Goal: Task Accomplishment & Management: Complete application form

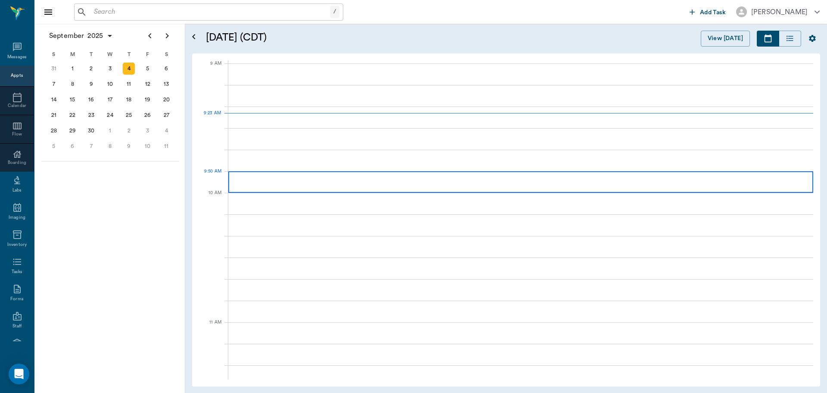
scroll to position [129, 0]
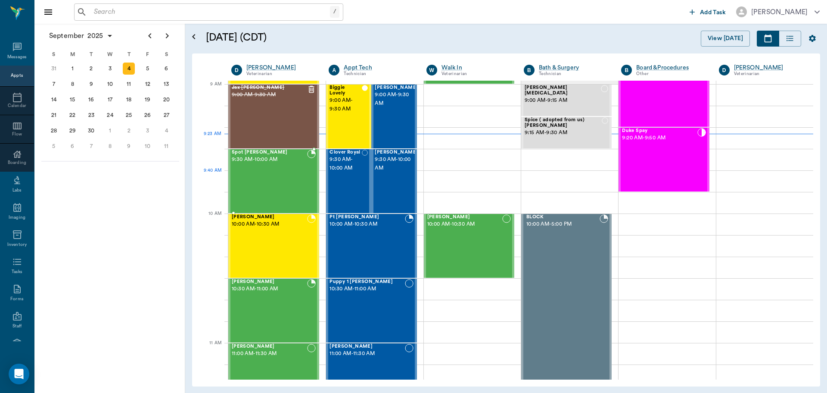
click at [267, 175] on div "Spot [PERSON_NAME] 9:30 AM - 10:00 AM" at bounding box center [269, 181] width 75 height 63
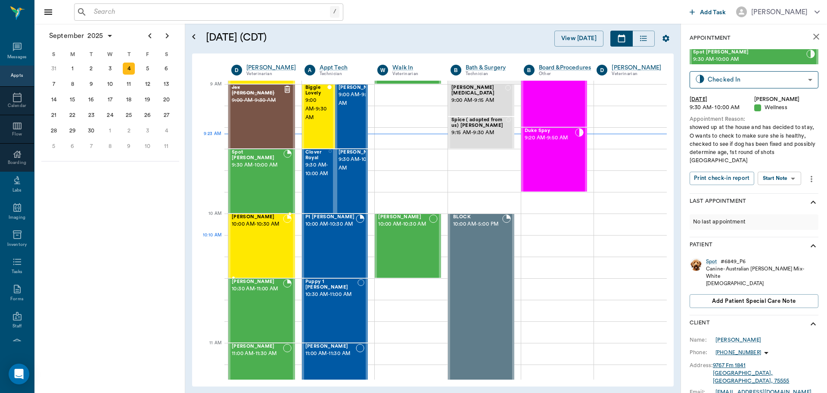
click at [270, 242] on div "[PERSON_NAME] 10:00 AM - 10:30 AM" at bounding box center [257, 245] width 51 height 63
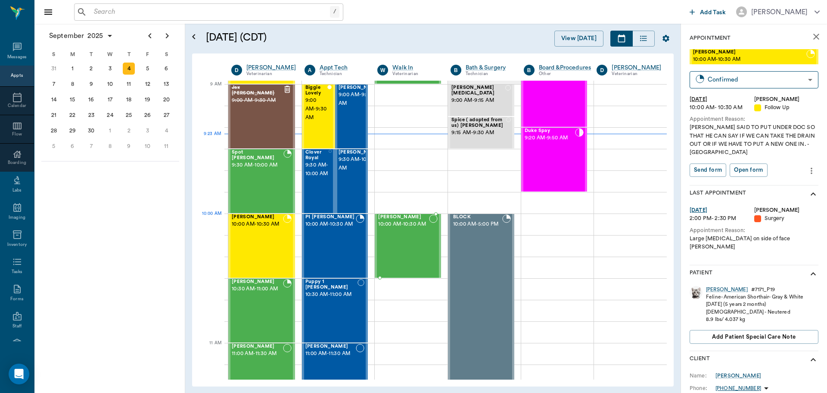
click at [412, 226] on span "10:00 AM - 10:30 AM" at bounding box center [403, 224] width 51 height 9
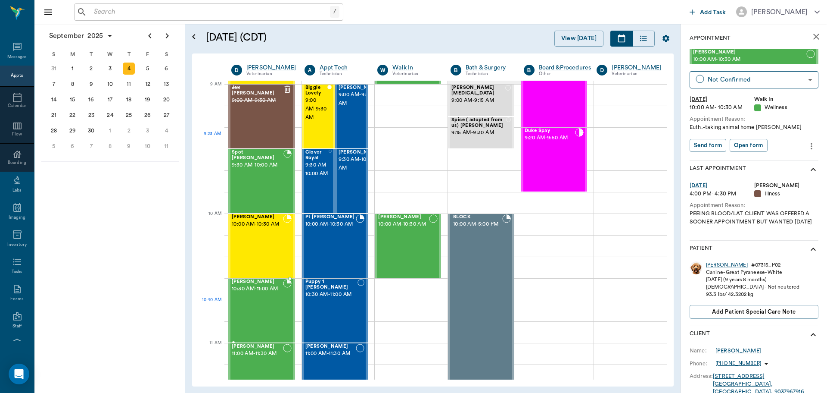
click at [260, 314] on div "[PERSON_NAME] 10:30 AM - 11:00 AM" at bounding box center [257, 310] width 51 height 63
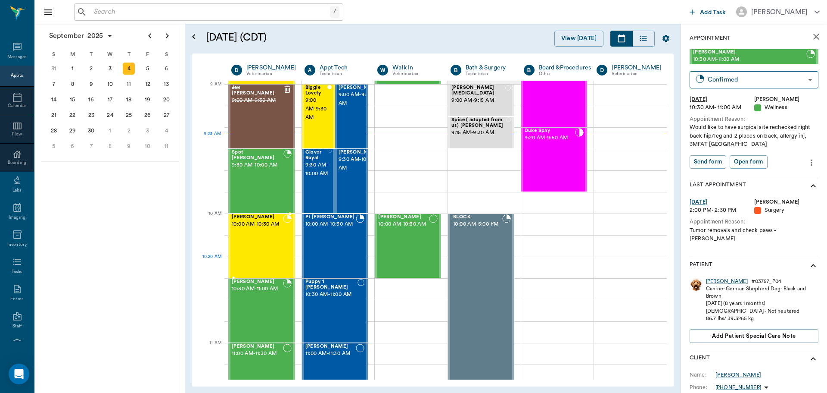
drag, startPoint x: 264, startPoint y: 277, endPoint x: 281, endPoint y: 315, distance: 42.0
drag, startPoint x: 281, startPoint y: 315, endPoint x: 251, endPoint y: 360, distance: 54.0
click at [251, 360] on div "[PERSON_NAME] 11:00 AM - 11:30 AM" at bounding box center [257, 374] width 51 height 63
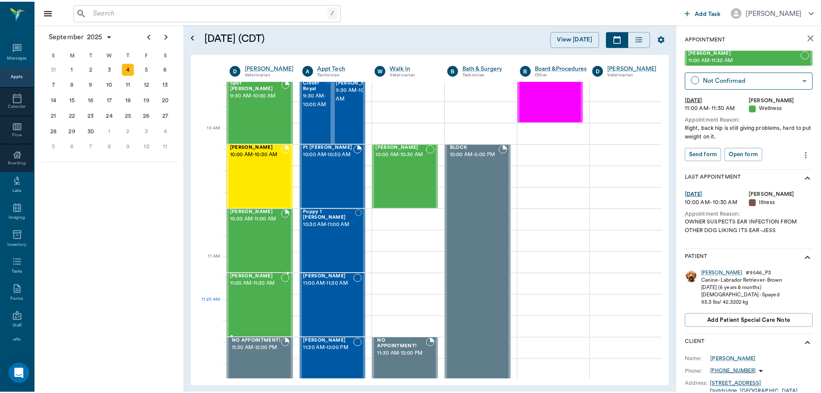
scroll to position [215, 0]
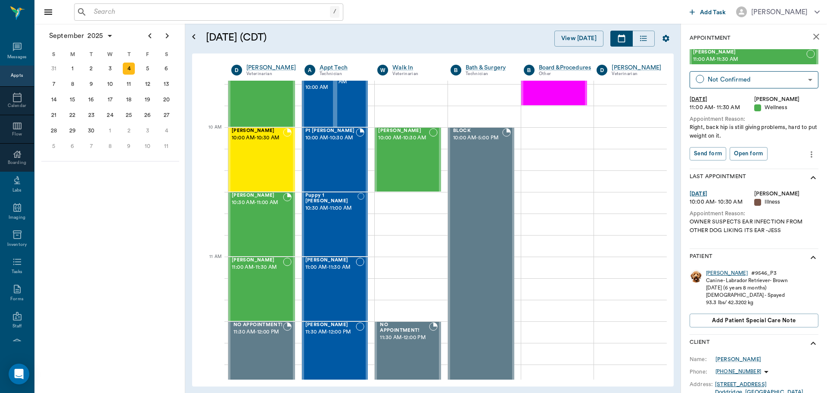
click at [712, 271] on div "[PERSON_NAME]" at bounding box center [727, 272] width 42 height 7
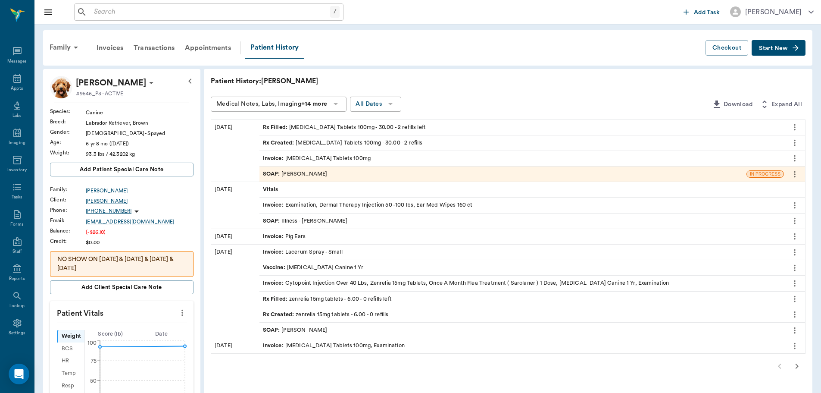
click at [304, 327] on div "SOAP : [PERSON_NAME]" at bounding box center [295, 330] width 65 height 8
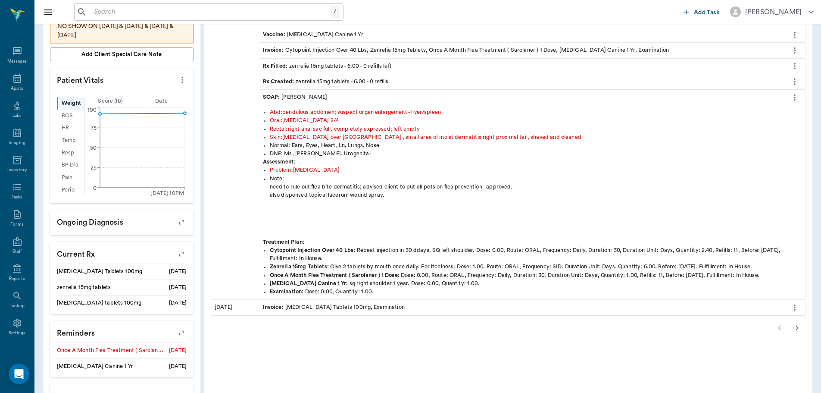
scroll to position [259, 0]
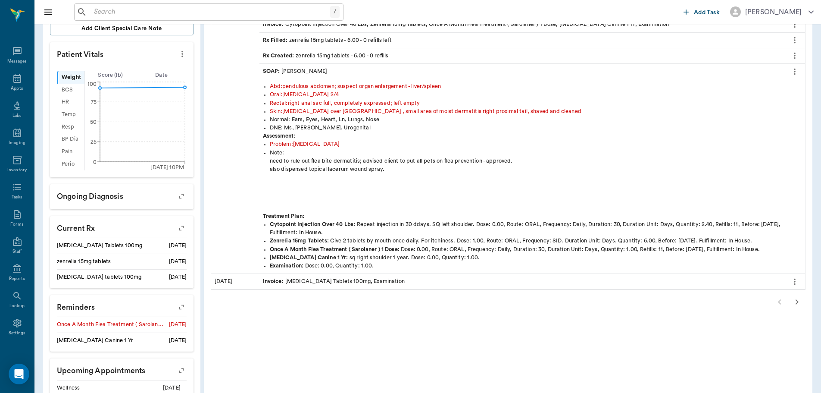
click at [797, 303] on icon "button" at bounding box center [797, 301] width 10 height 10
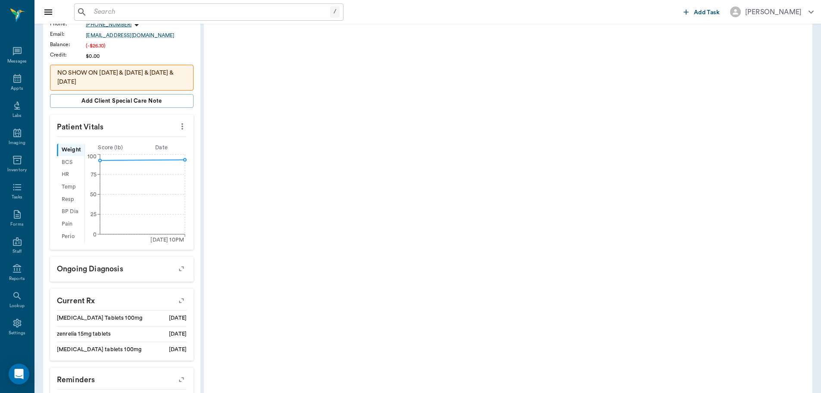
scroll to position [0, 0]
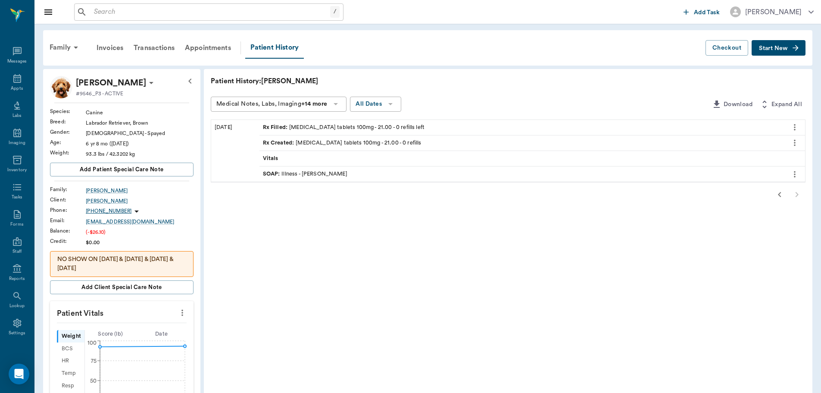
click at [307, 171] on div "SOAP : Illness - [PERSON_NAME]" at bounding box center [305, 174] width 84 height 8
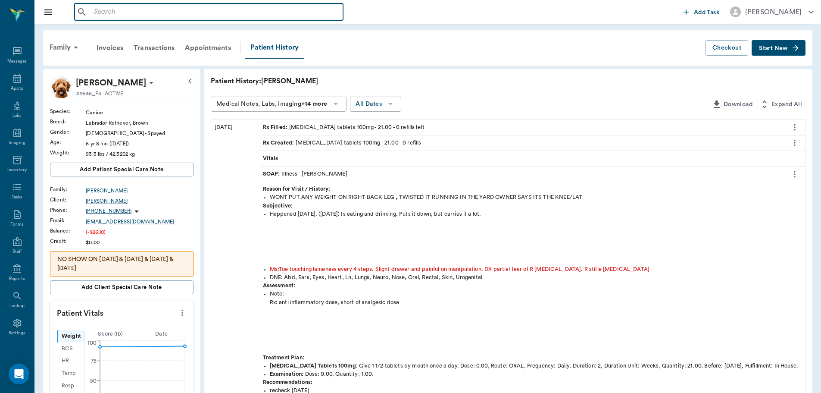
click at [117, 16] on input "text" at bounding box center [214, 12] width 249 height 12
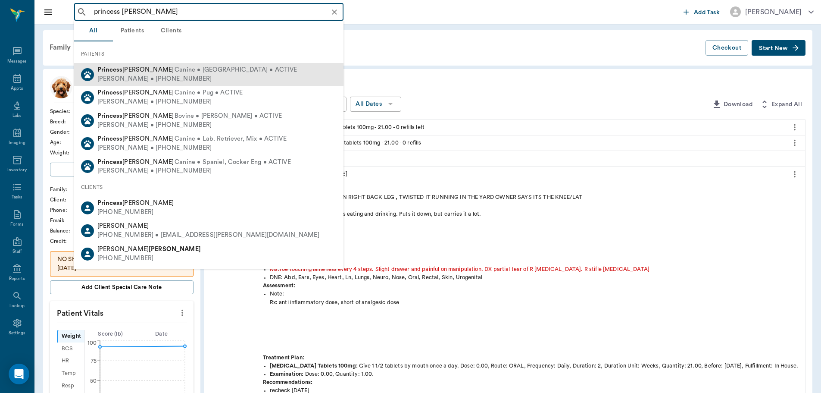
click at [175, 73] on span "Canine • [GEOGRAPHIC_DATA] • ACTIVE" at bounding box center [236, 69] width 122 height 9
type input "princess [PERSON_NAME]"
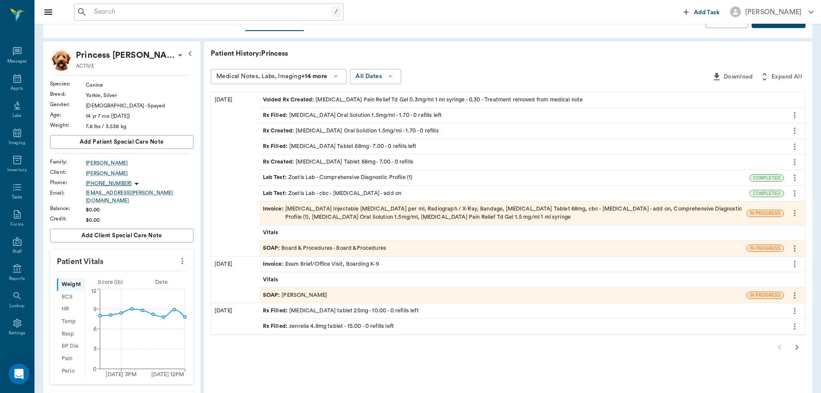
scroll to position [43, 0]
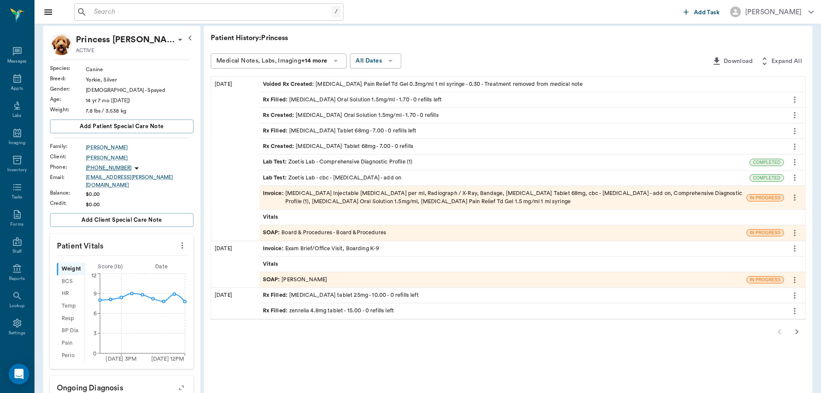
click at [343, 229] on div "SOAP : Board & Procedures - Board &Procedures" at bounding box center [324, 232] width 123 height 8
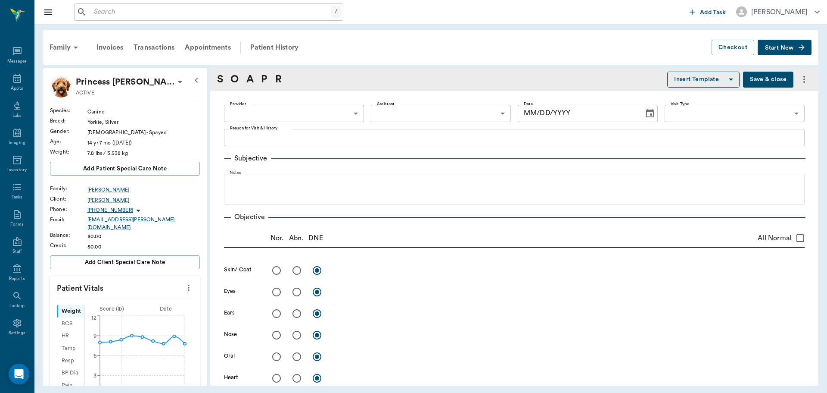
type input "63ec2f075fda476ae8351a51"
type input "67816c1cf444b6f7d0a603e8"
radio input "true"
type textarea "inflammation to medial aspect of digit 2 left forepaw"
radio input "true"
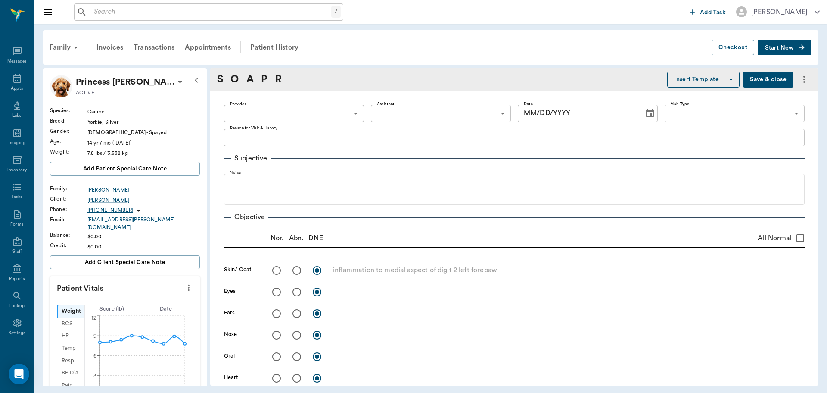
type textarea "[MEDICAL_DATA]"
radio input "true"
type textarea "left has thick wax - cleaned ears - tympanums present; right has mild discharge…"
radio input "true"
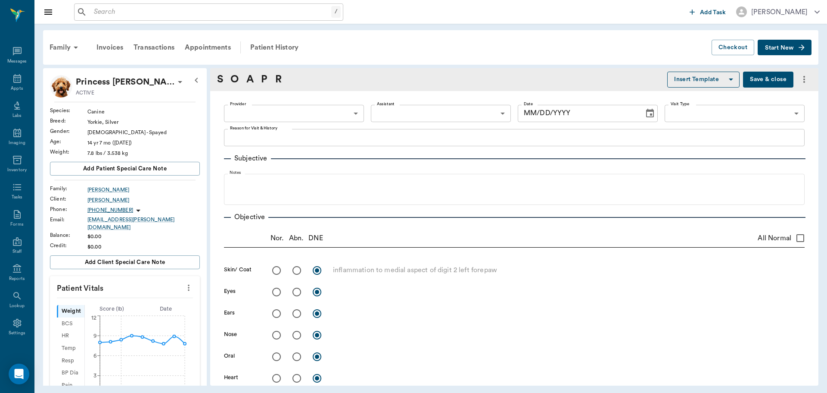
type textarea "[MEDICAL_DATA] mild present"
radio input "true"
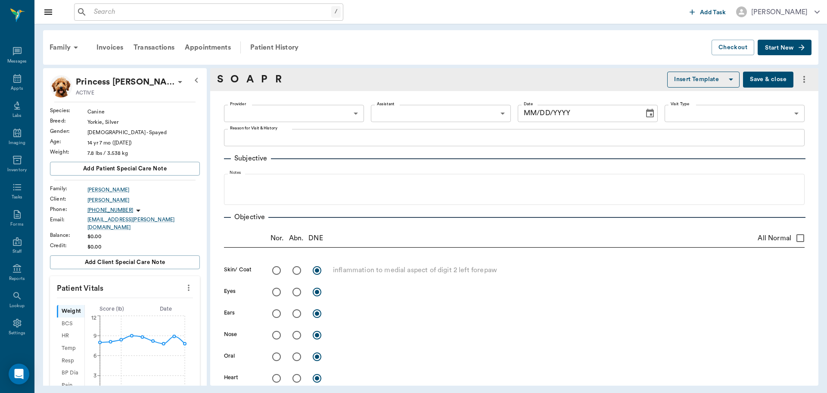
radio input "true"
type textarea "left forepaw 2nd digit is very swollen and tender at distal aspect. Is [MEDICAL…"
radio input "true"
type textarea "limited exam wnl"
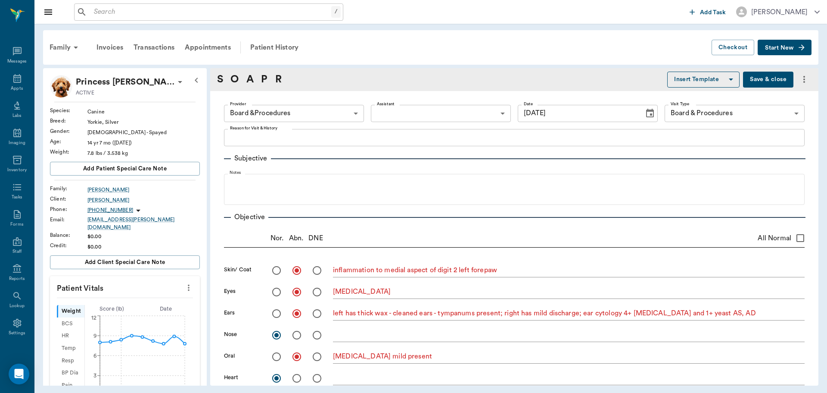
type input "[DATE]"
